Goal: Information Seeking & Learning: Learn about a topic

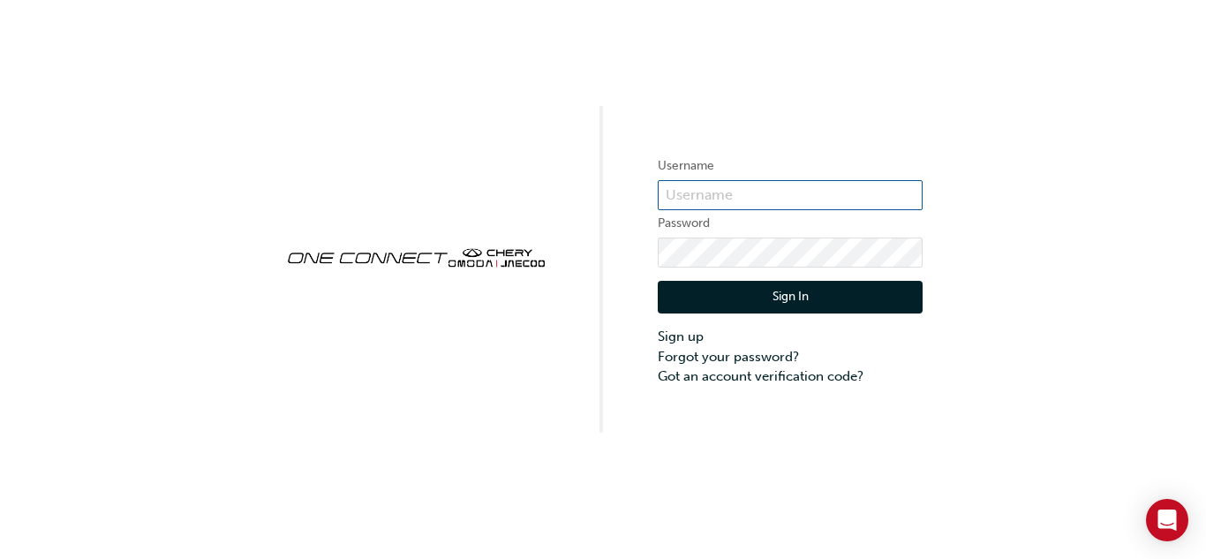
click at [703, 193] on input "text" at bounding box center [790, 195] width 265 height 30
type input "one00345"
click at [793, 288] on button "Sign In" at bounding box center [790, 298] width 265 height 34
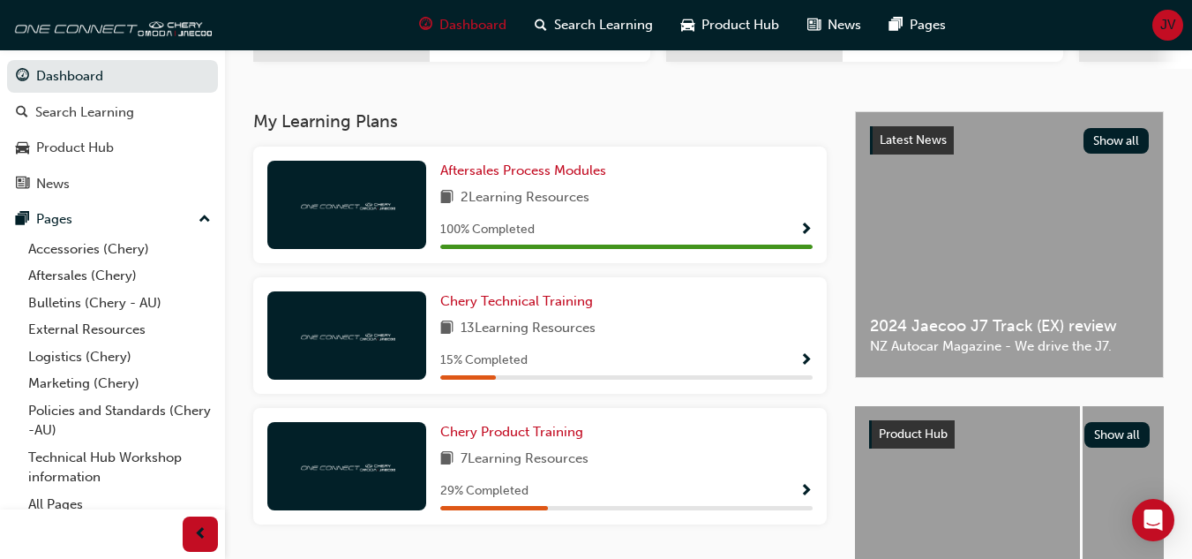
scroll to position [353, 0]
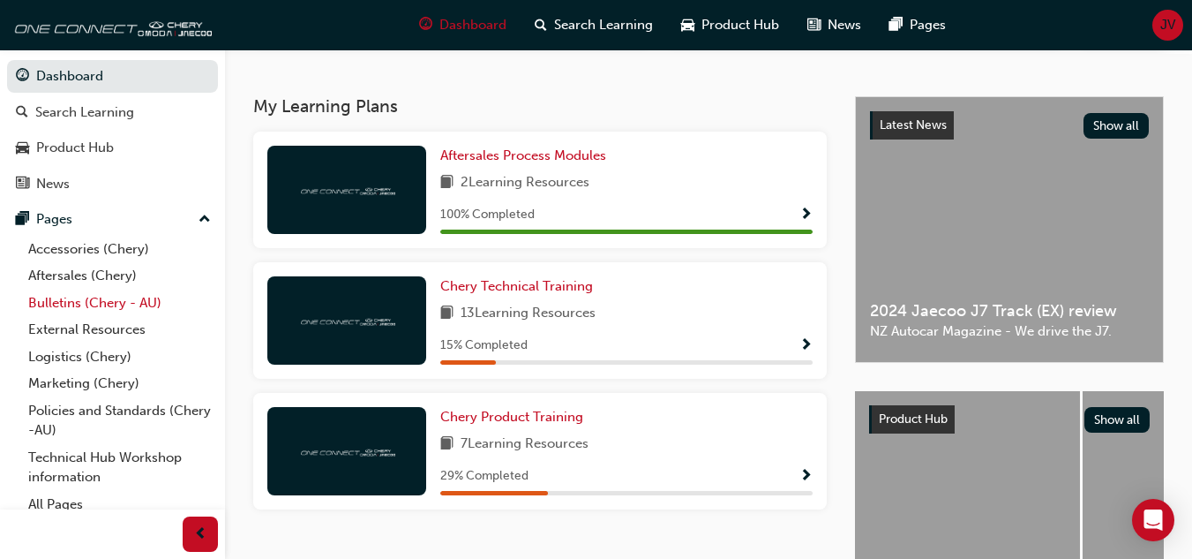
click at [102, 300] on link "Bulletins (Chery - AU)" at bounding box center [119, 302] width 197 height 27
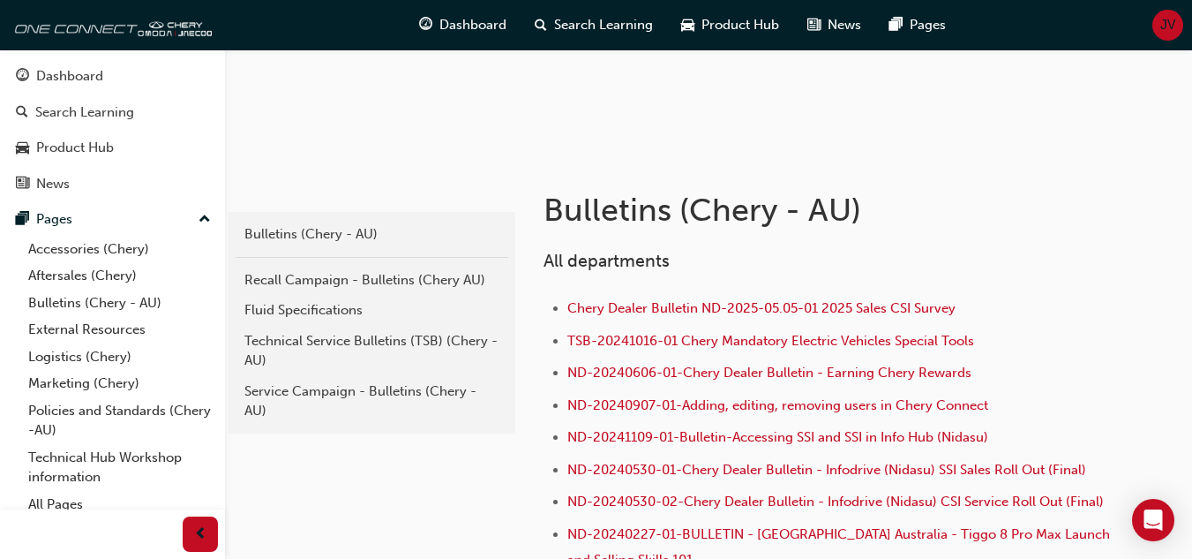
scroll to position [177, 0]
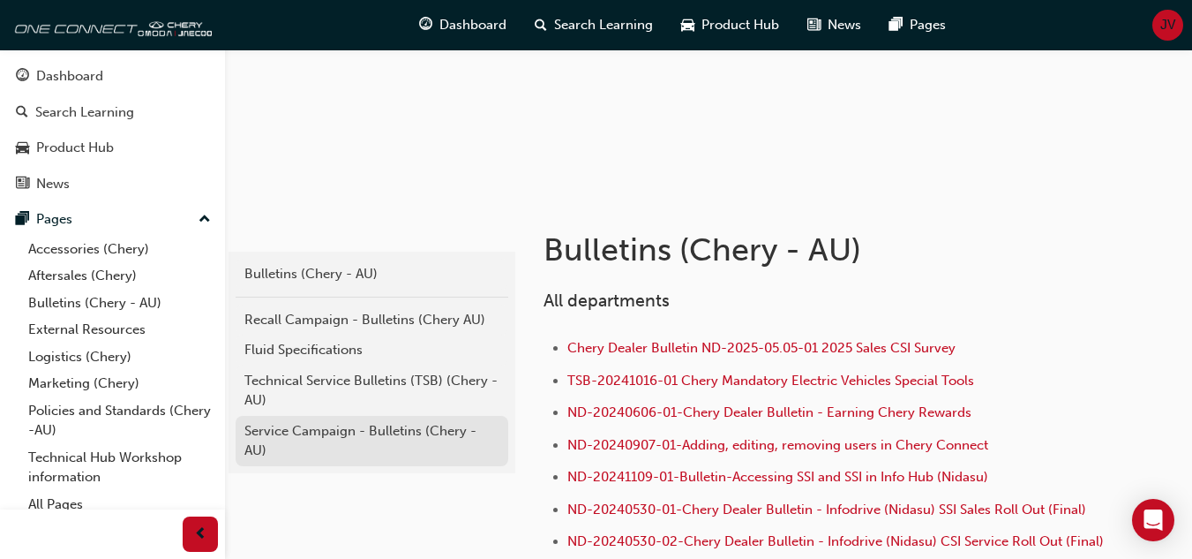
click at [313, 432] on div "Service Campaign - Bulletins (Chery - AU)" at bounding box center [371, 441] width 255 height 40
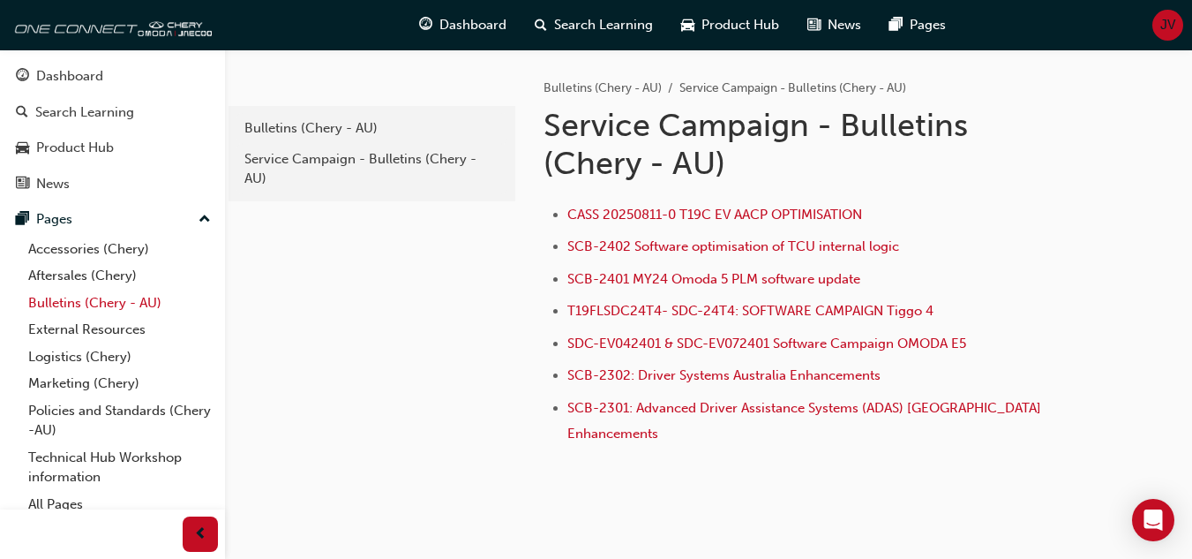
click at [80, 297] on link "Bulletins (Chery - AU)" at bounding box center [119, 302] width 197 height 27
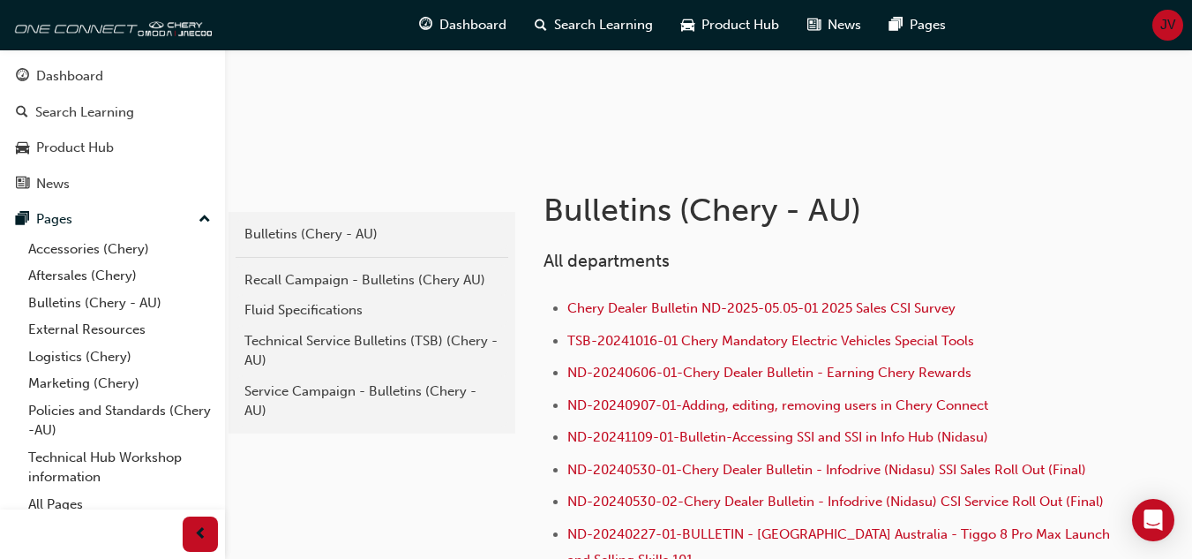
scroll to position [265, 0]
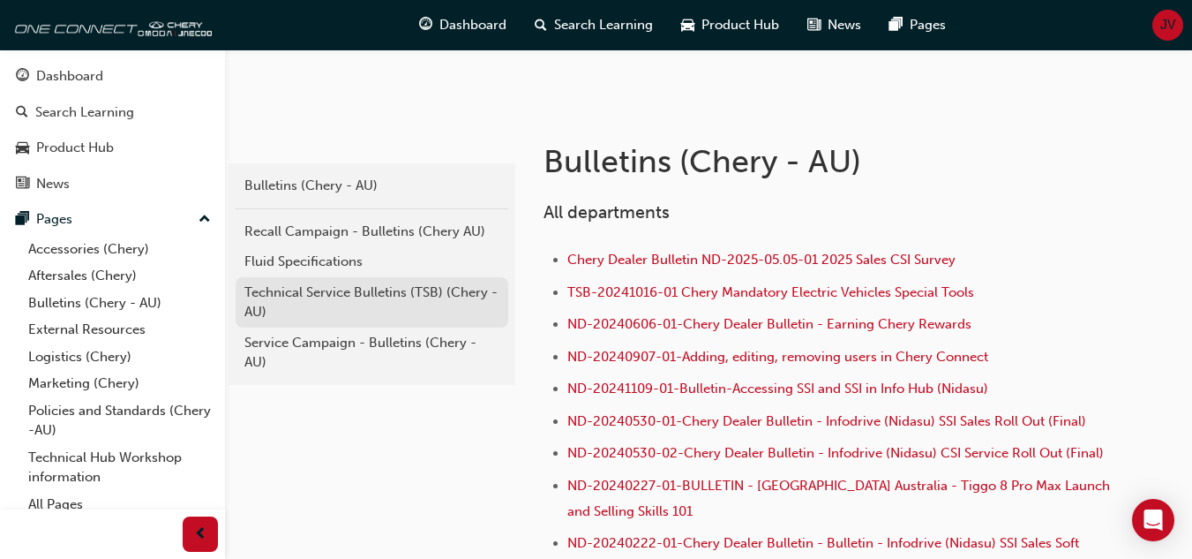
click at [324, 294] on div "Technical Service Bulletins (TSB) (Chery - AU)" at bounding box center [371, 302] width 255 height 40
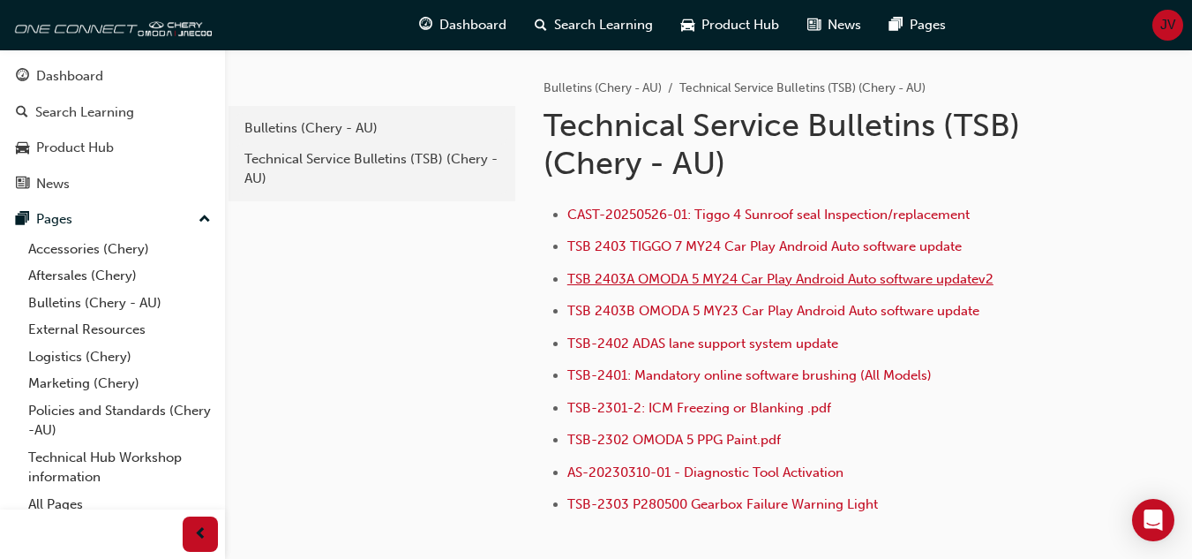
click at [746, 281] on span "TSB 2403A OMODA 5 MY24 Car Play Android Auto software updatev2" at bounding box center [780, 279] width 426 height 16
